Goal: Find specific page/section: Find specific page/section

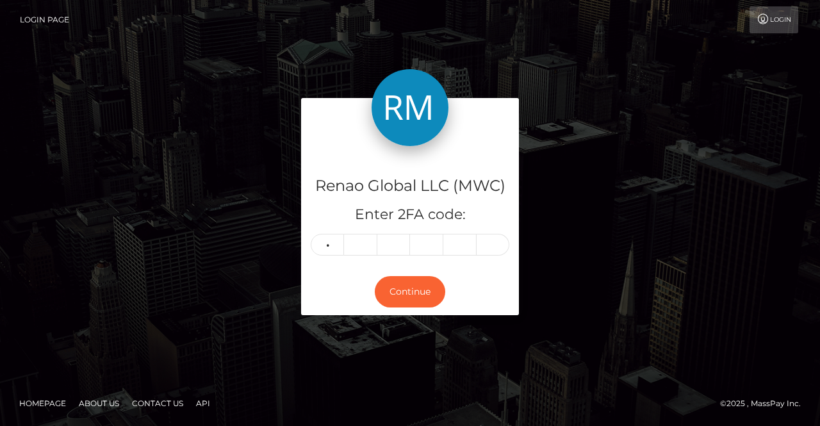
type input "9"
type input "6"
type input "0"
type input "7"
type input "2"
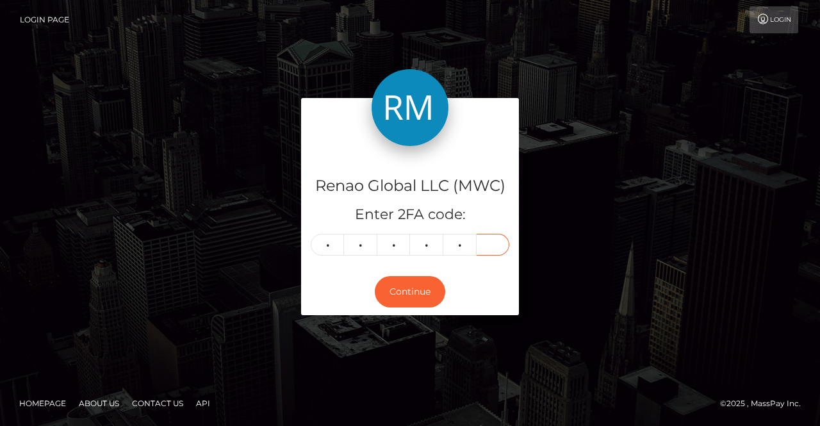
type input "6"
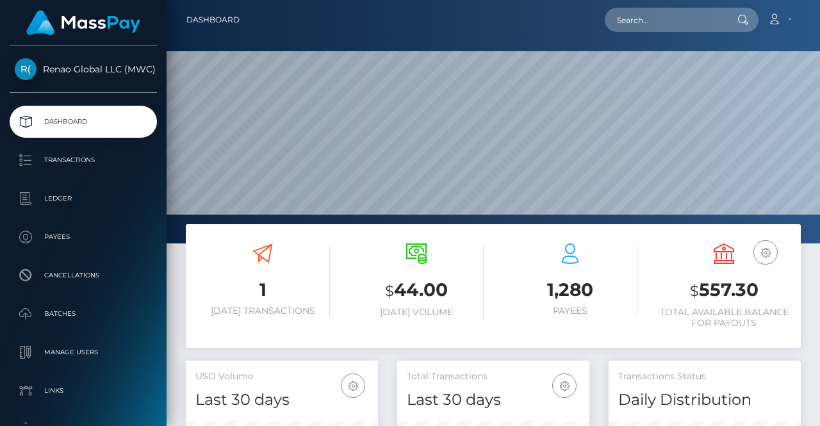
scroll to position [227, 192]
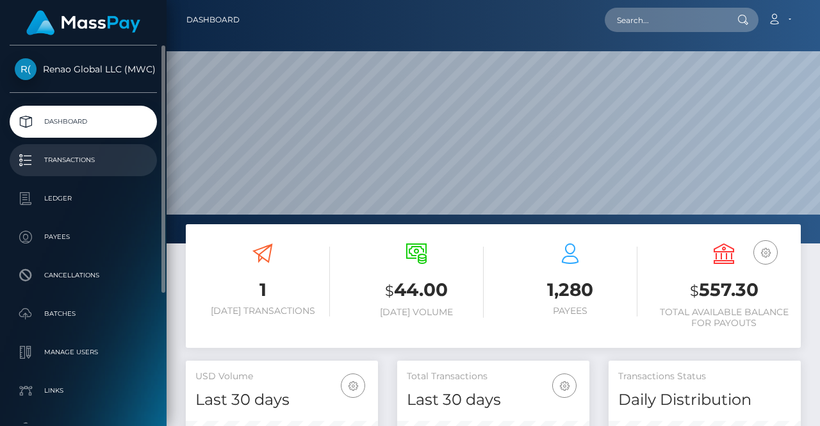
drag, startPoint x: 0, startPoint y: 0, endPoint x: 74, endPoint y: 160, distance: 176.0
click at [74, 160] on p "Transactions" at bounding box center [83, 160] width 137 height 19
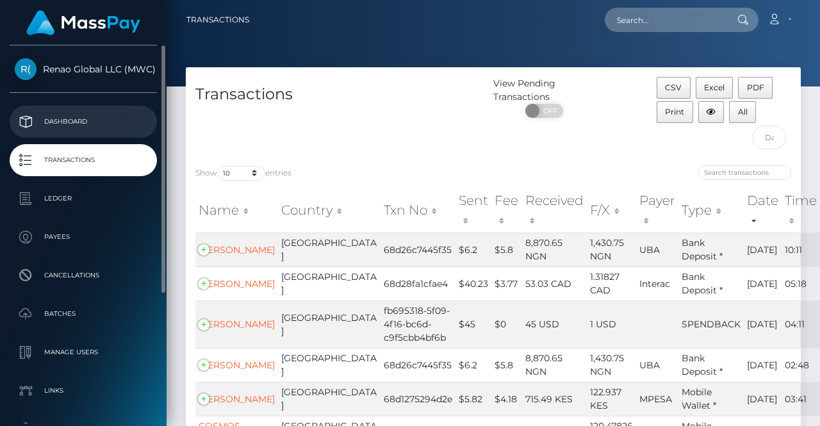
click at [73, 121] on p "Dashboard" at bounding box center [83, 121] width 137 height 19
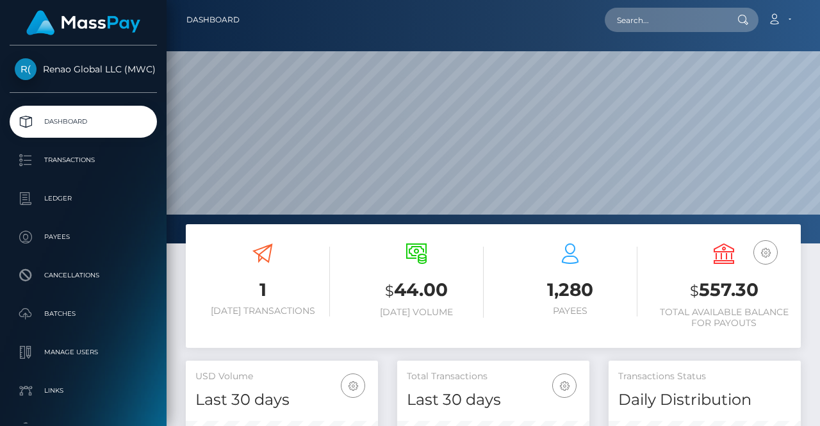
scroll to position [227, 192]
click at [710, 24] on input "text" at bounding box center [665, 20] width 120 height 24
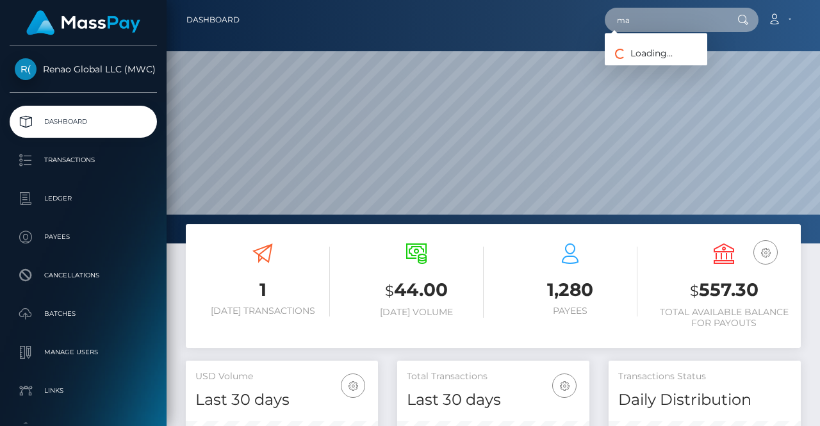
type input "m"
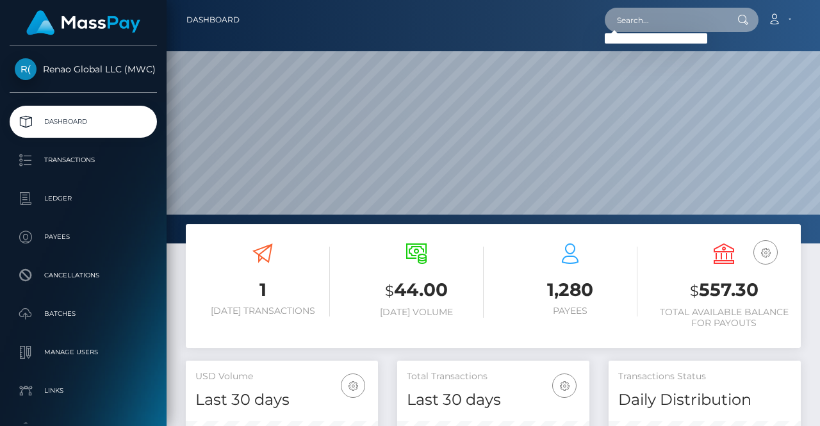
click at [646, 19] on input "text" at bounding box center [665, 20] width 120 height 24
paste input "Matthew"
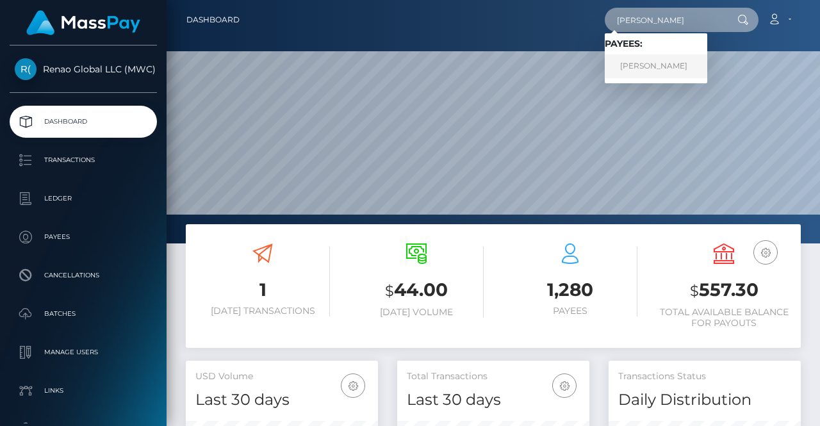
type input "Matthew"
click at [667, 63] on link "MATTHEW MENSAH-BINEY" at bounding box center [656, 66] width 103 height 24
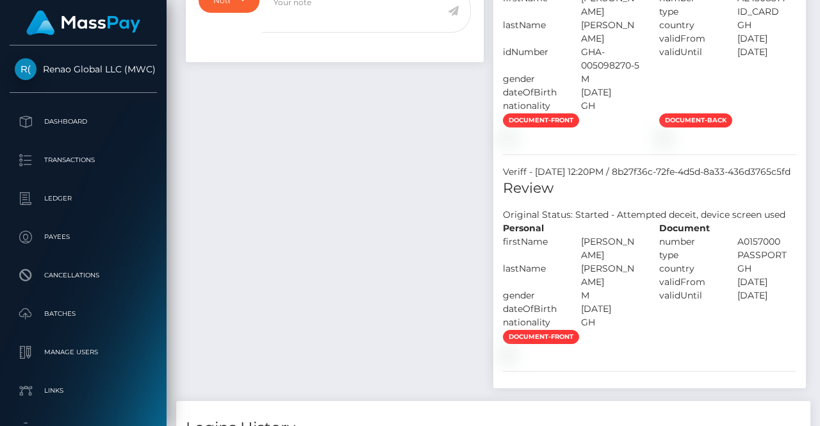
scroll to position [448, 0]
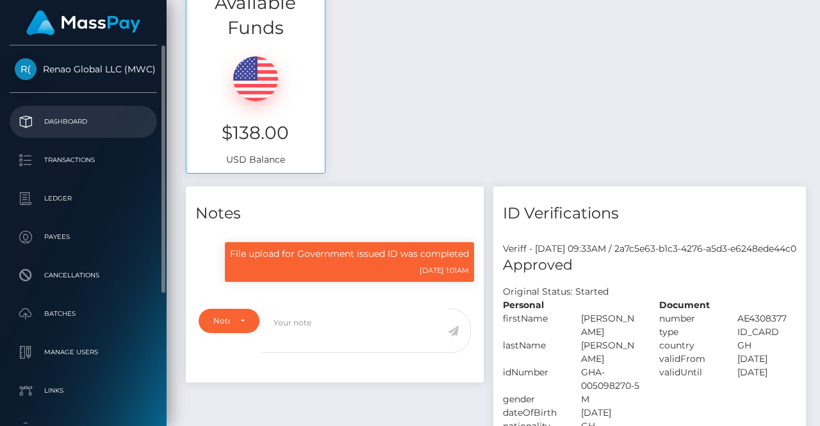
click at [72, 122] on p "Dashboard" at bounding box center [83, 121] width 137 height 19
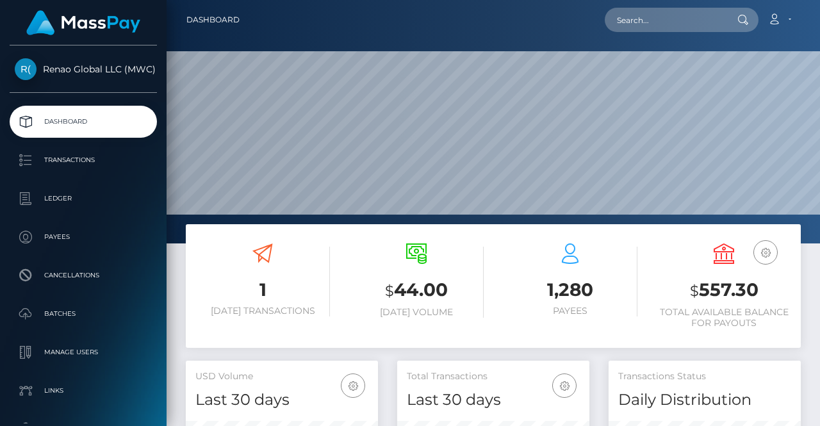
scroll to position [227, 192]
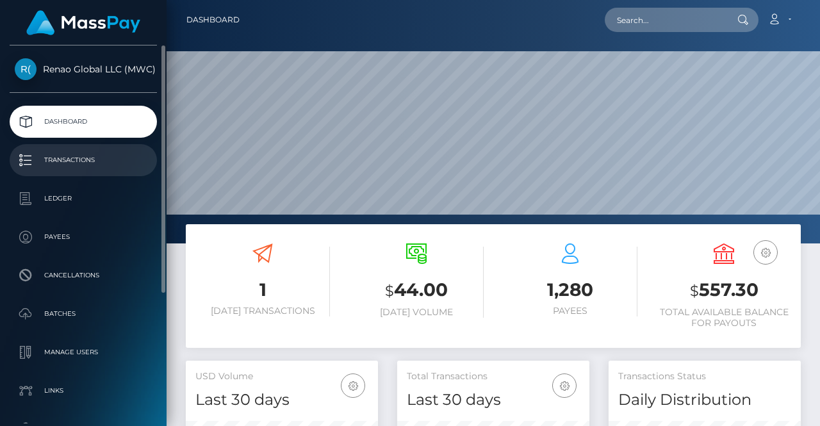
click at [87, 160] on p "Transactions" at bounding box center [83, 160] width 137 height 19
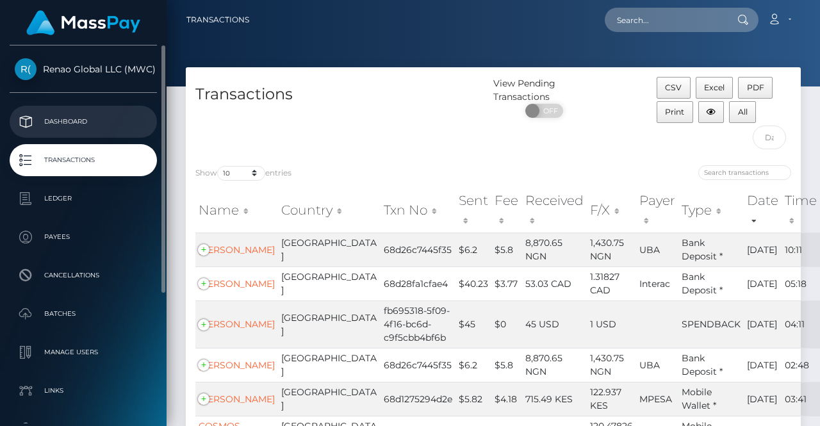
click at [60, 124] on p "Dashboard" at bounding box center [83, 121] width 137 height 19
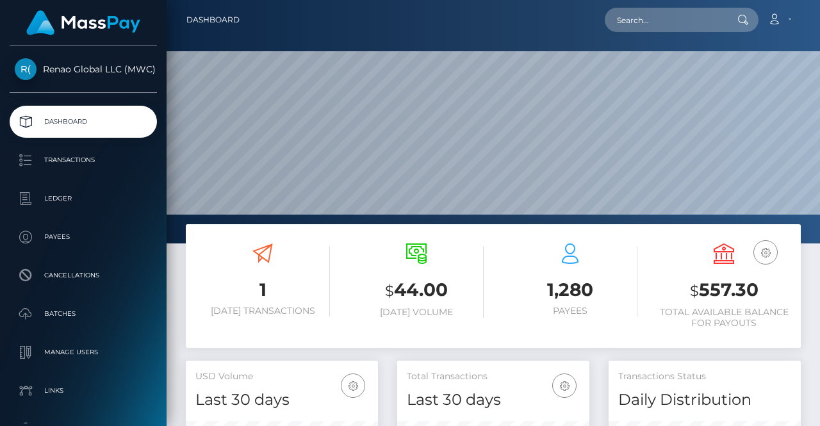
scroll to position [227, 192]
click at [789, 23] on link "Account" at bounding box center [779, 19] width 38 height 27
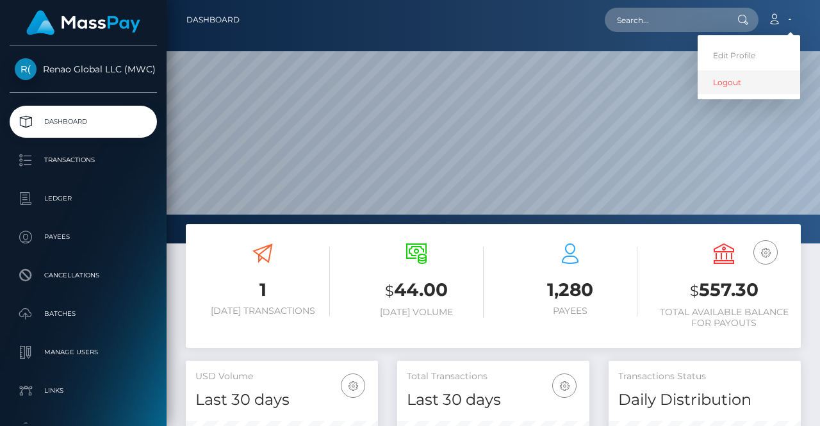
click at [728, 84] on link "Logout" at bounding box center [749, 82] width 103 height 24
